Goal: Navigation & Orientation: Find specific page/section

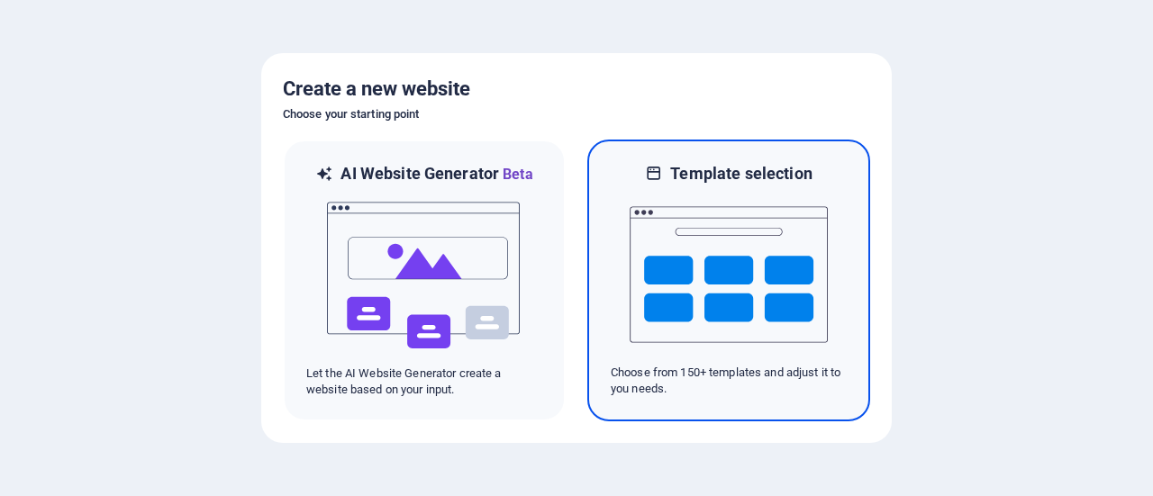
click at [652, 276] on img at bounding box center [728, 275] width 198 height 180
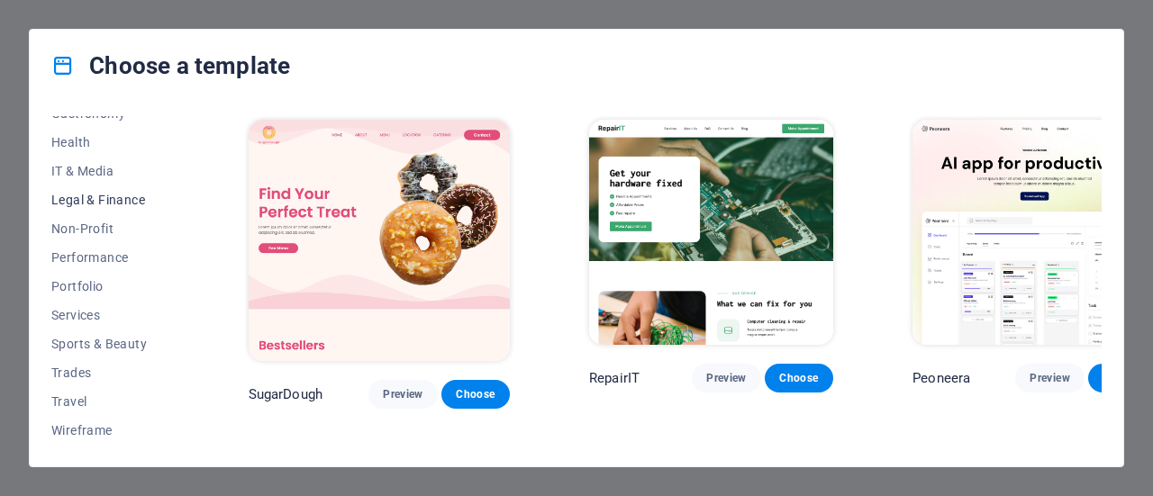
scroll to position [212, 0]
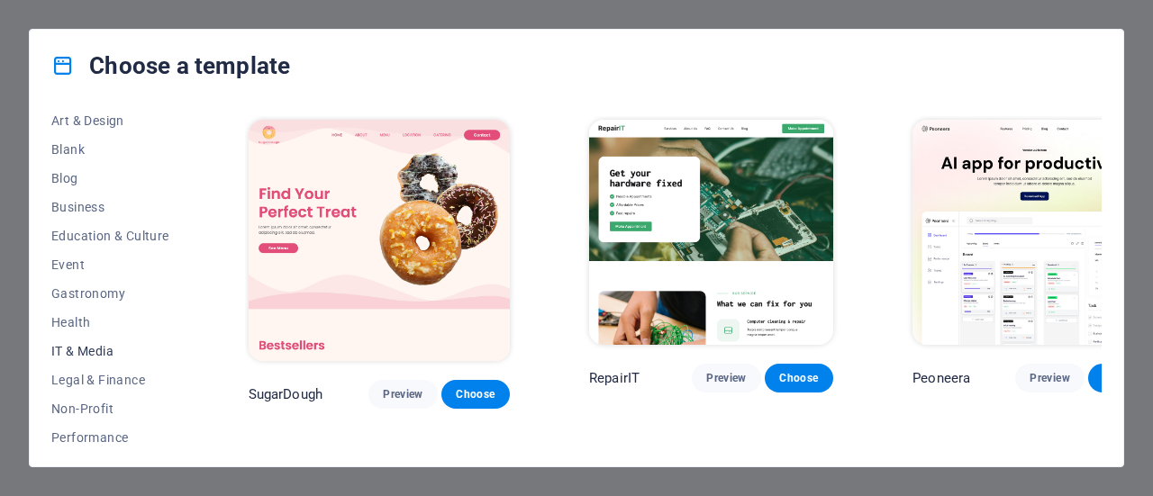
click at [91, 353] on span "IT & Media" at bounding box center [110, 351] width 118 height 14
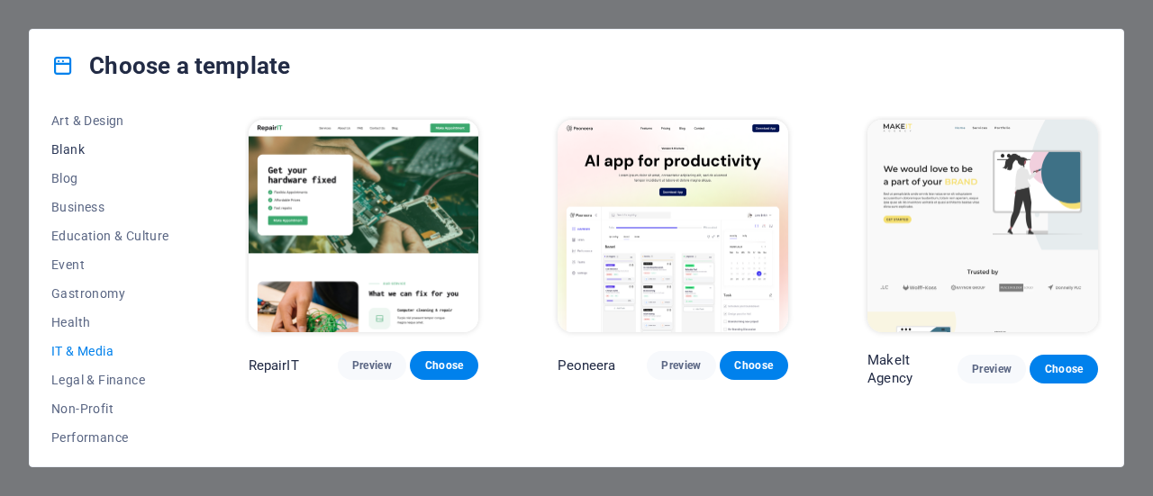
click at [71, 146] on span "Blank" at bounding box center [110, 149] width 118 height 14
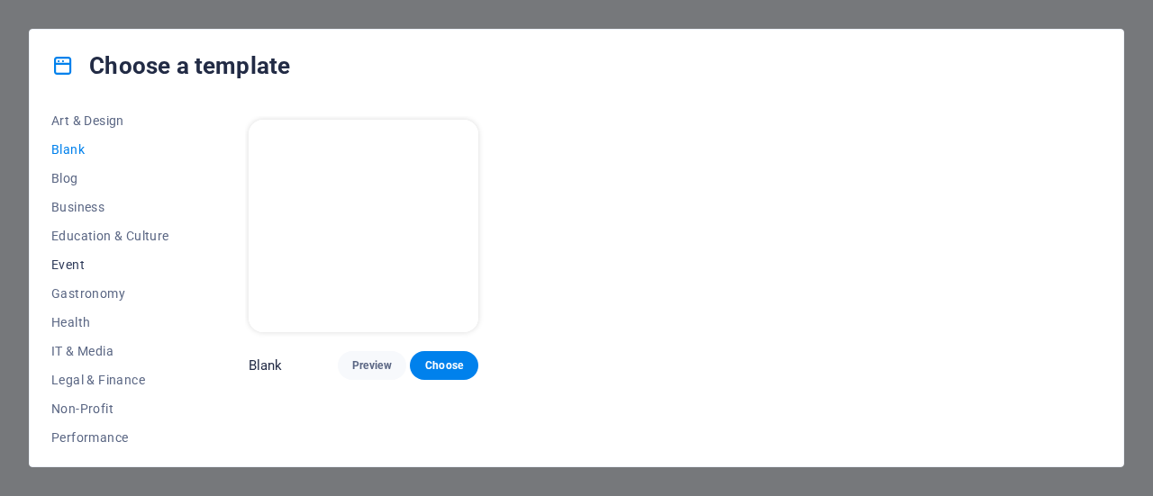
click at [63, 264] on span "Event" at bounding box center [110, 265] width 118 height 14
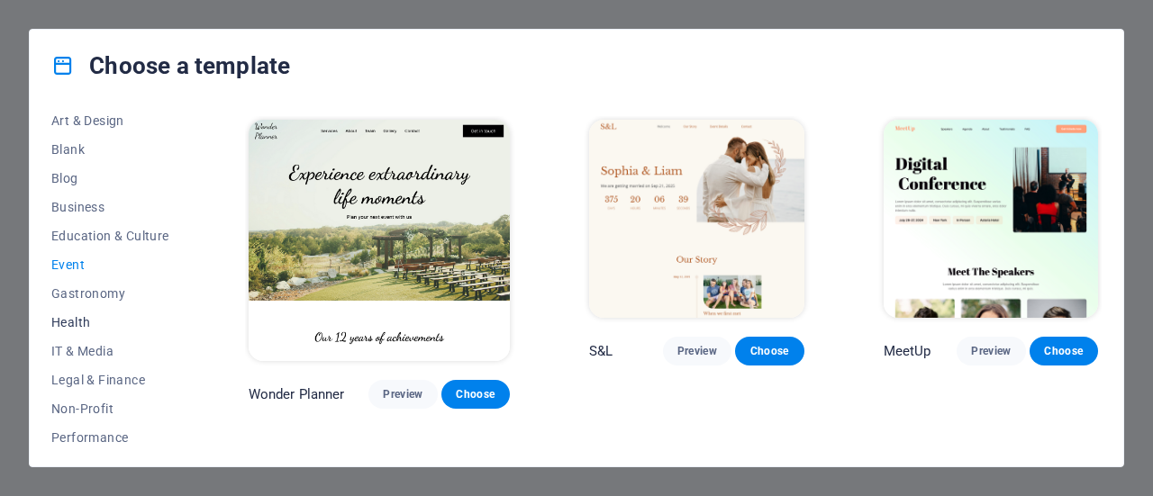
click at [61, 320] on span "Health" at bounding box center [110, 322] width 118 height 14
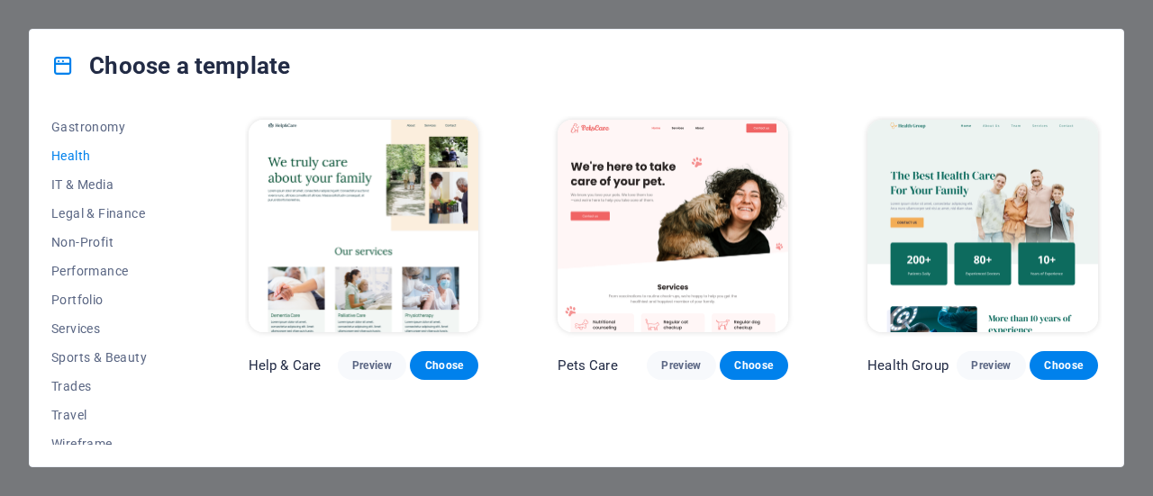
scroll to position [392, 0]
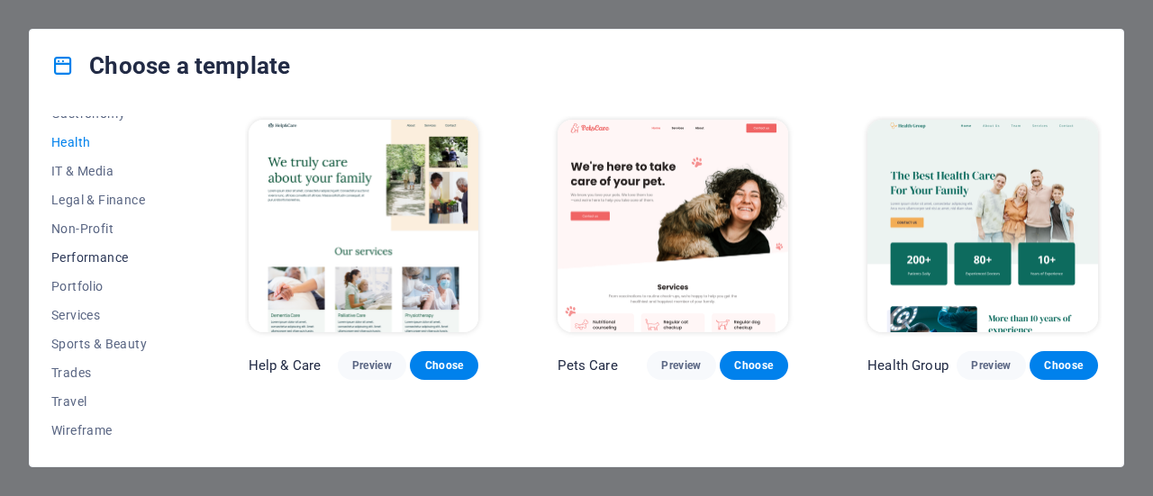
click at [86, 259] on span "Performance" at bounding box center [110, 257] width 118 height 14
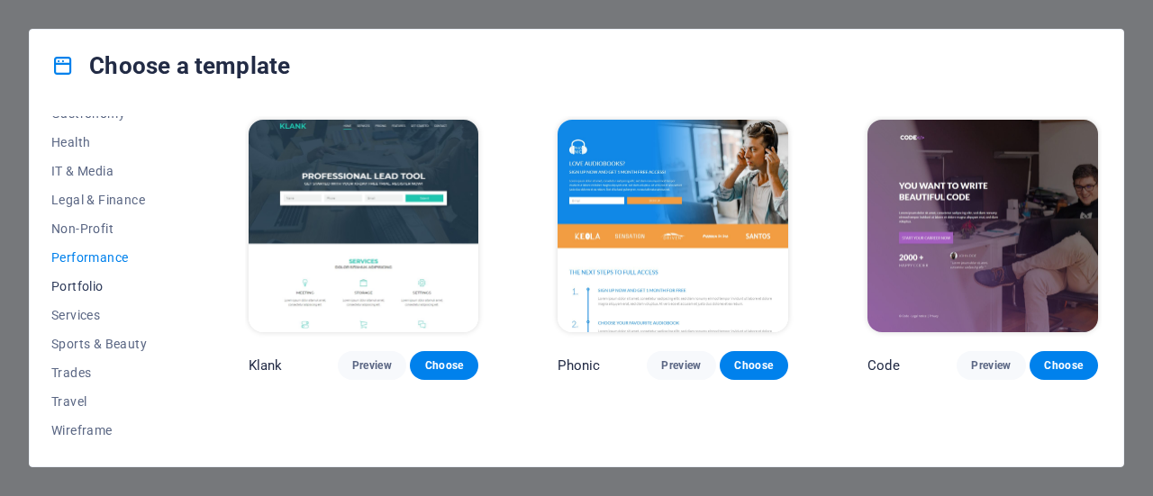
click at [80, 287] on span "Portfolio" at bounding box center [110, 286] width 118 height 14
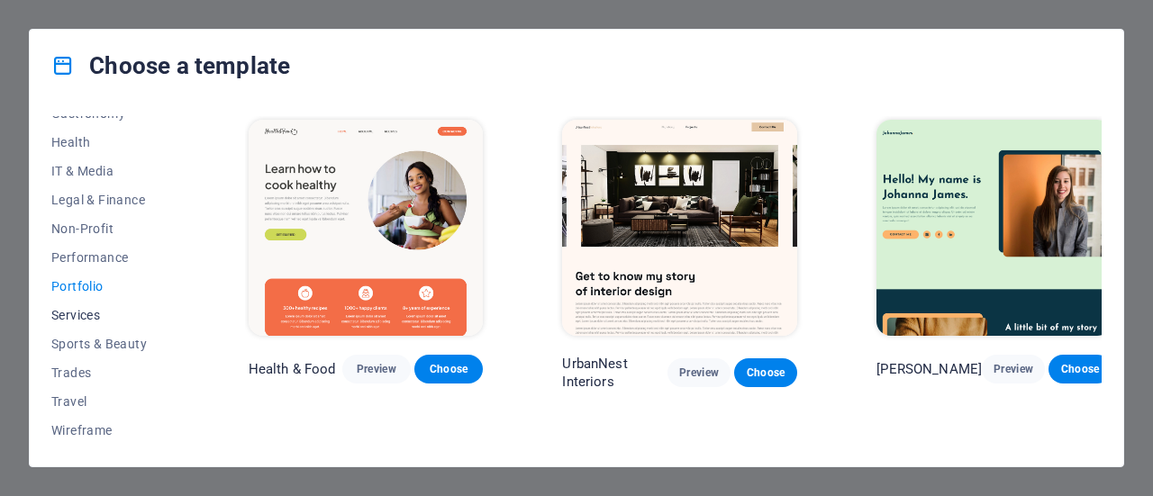
click at [80, 320] on span "Services" at bounding box center [110, 315] width 118 height 14
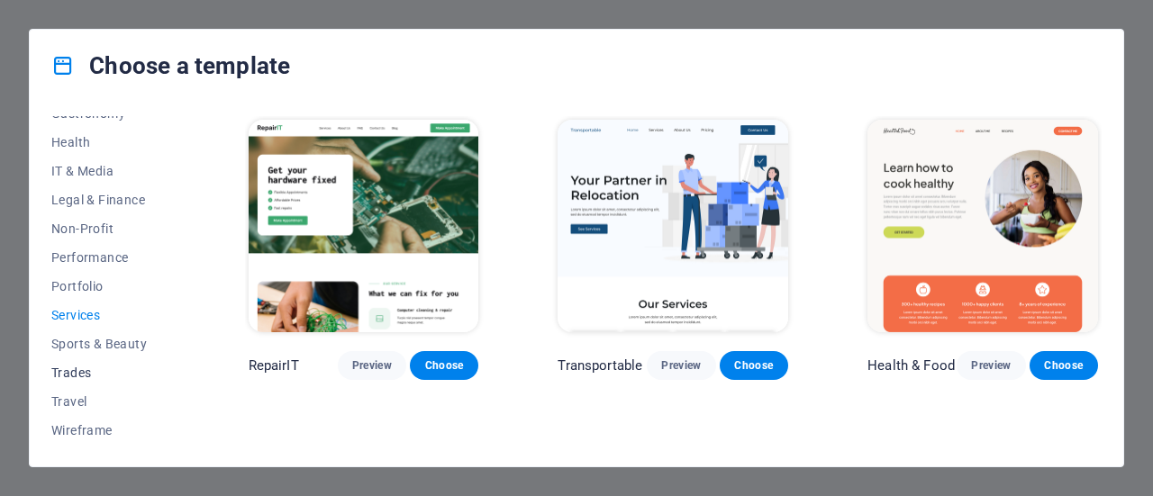
click at [77, 374] on span "Trades" at bounding box center [110, 373] width 118 height 14
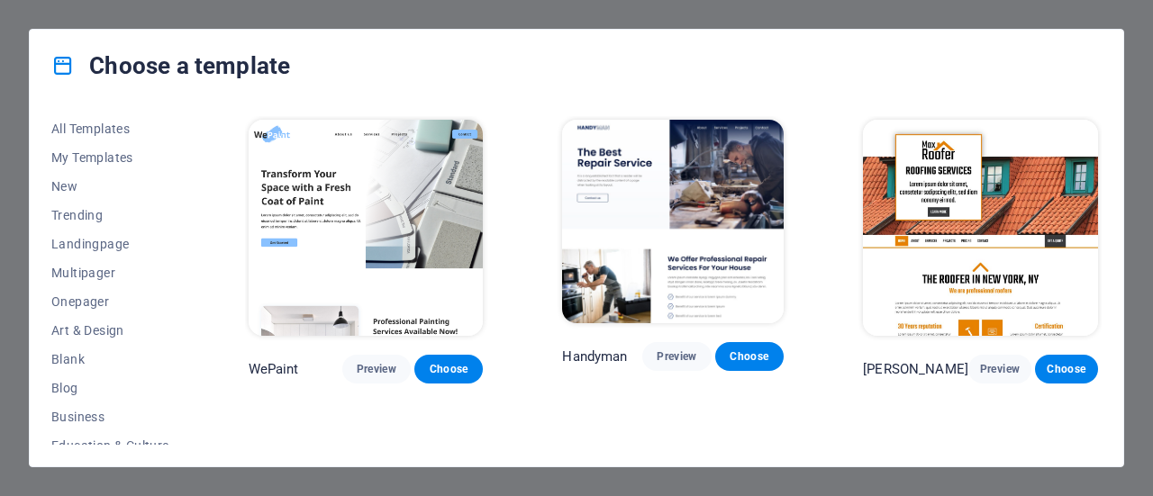
scroll to position [0, 0]
click at [104, 126] on span "All Templates" at bounding box center [110, 130] width 118 height 14
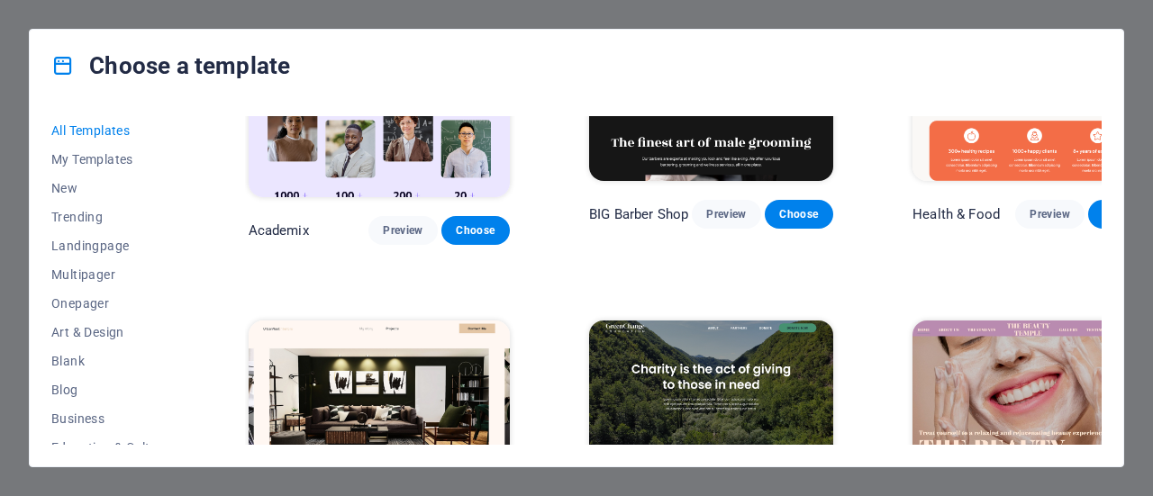
scroll to position [1891, 0]
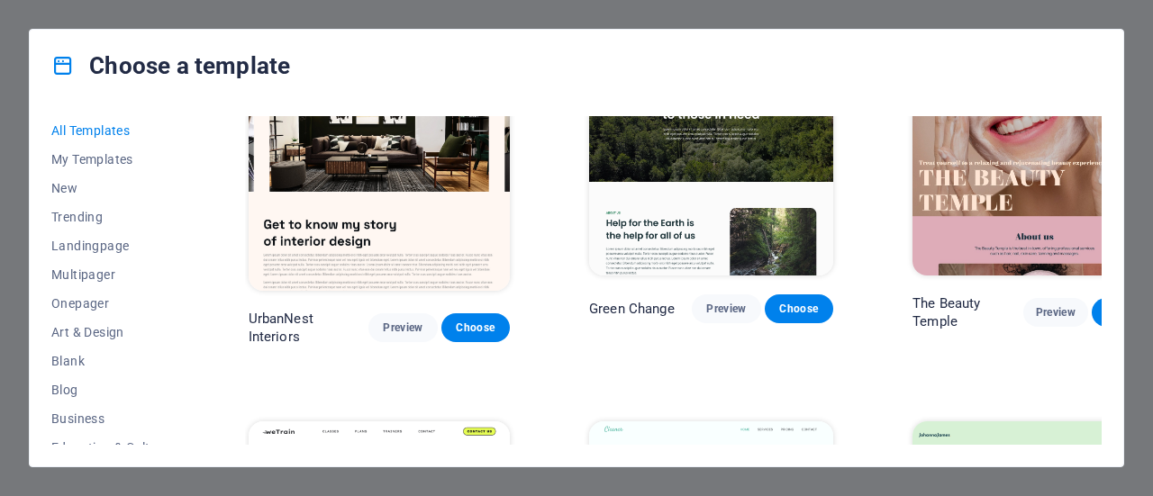
drag, startPoint x: 189, startPoint y: 188, endPoint x: 201, endPoint y: 377, distance: 189.5
click at [201, 377] on div "All Templates My Templates New Trending Landingpage Multipager Onepager Art & D…" at bounding box center [576, 284] width 1093 height 365
drag, startPoint x: 188, startPoint y: 123, endPoint x: 188, endPoint y: 401, distance: 277.4
click at [188, 401] on div "All Templates My Templates New Trending Landingpage Multipager Onepager Art & D…" at bounding box center [121, 280] width 140 height 329
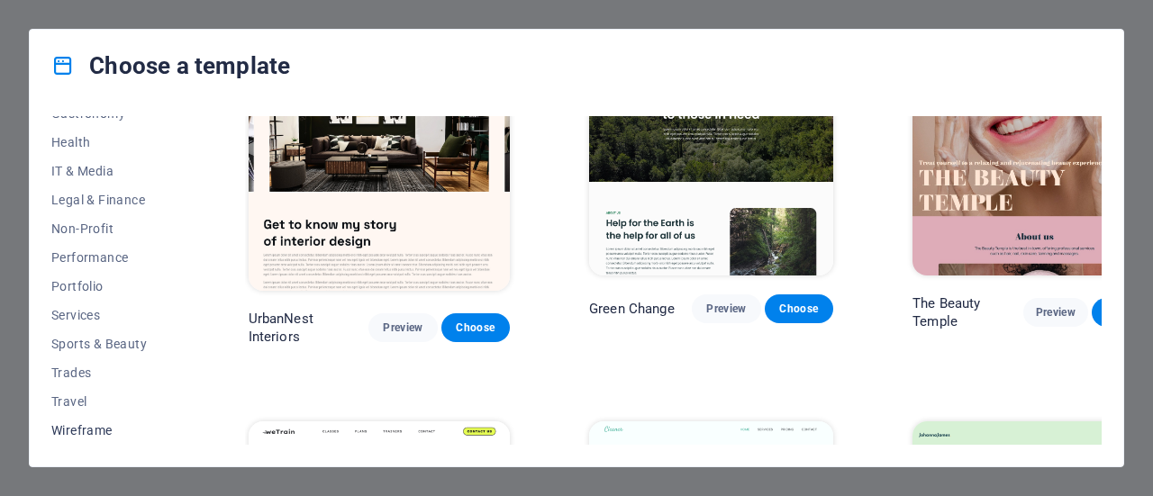
click at [69, 430] on span "Wireframe" at bounding box center [110, 430] width 118 height 14
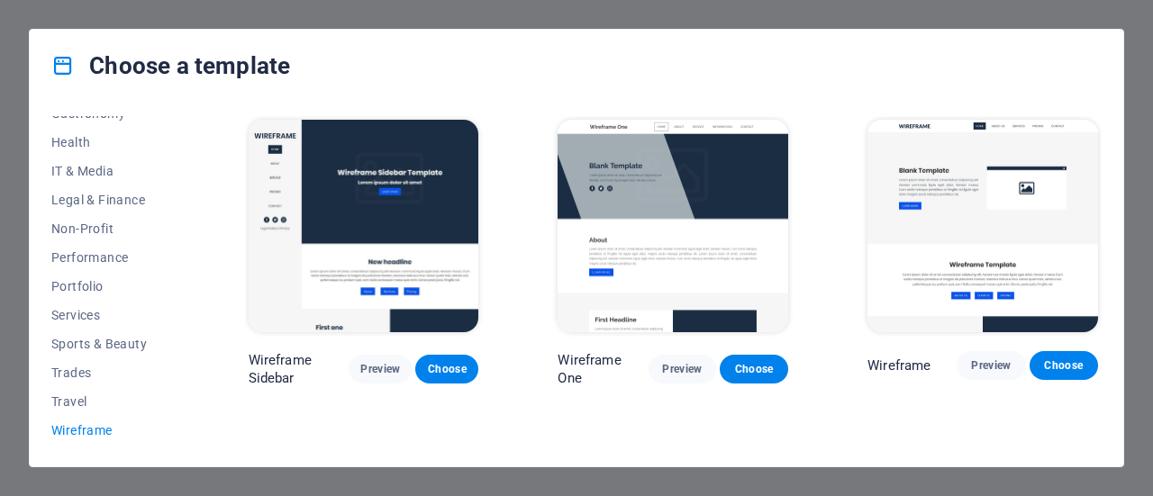
scroll to position [0, 0]
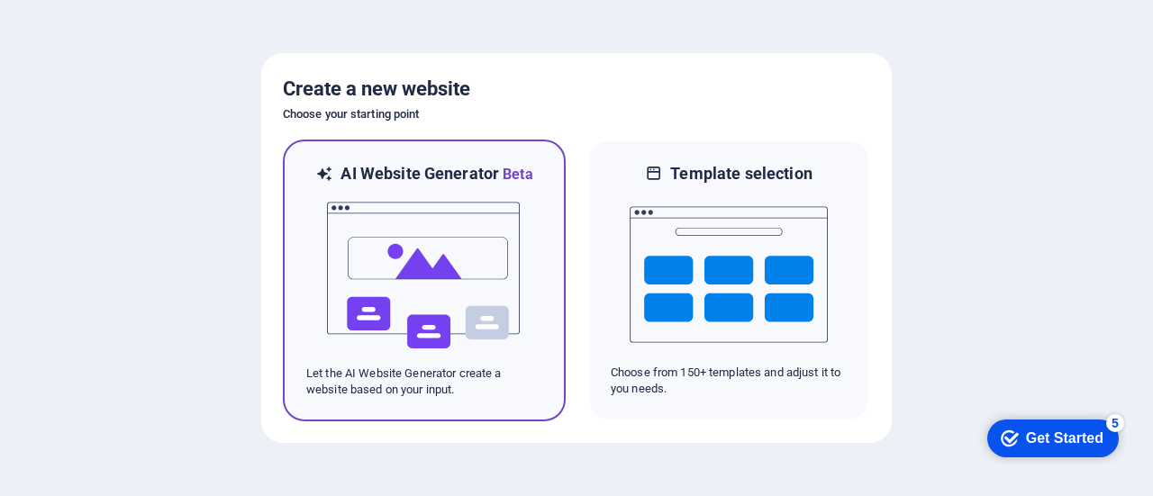
click at [385, 205] on img at bounding box center [424, 276] width 198 height 180
